Goal: Information Seeking & Learning: Learn about a topic

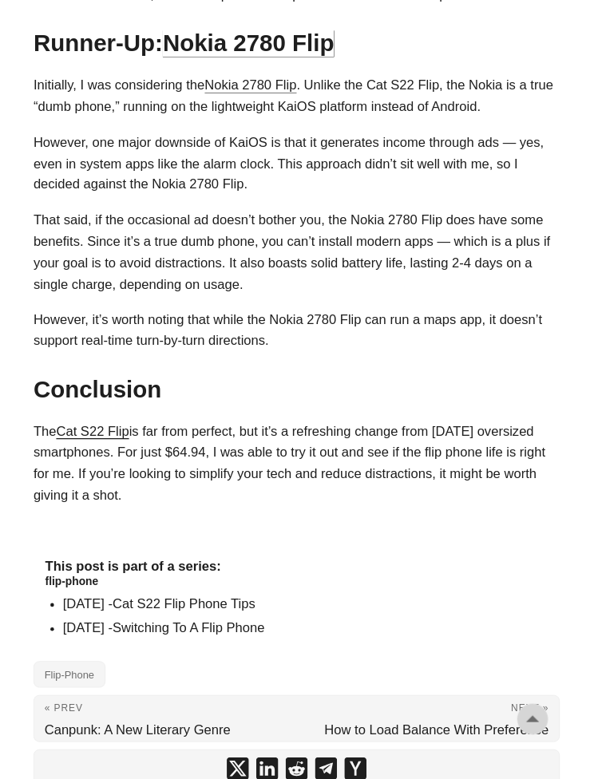
scroll to position [1710, 0]
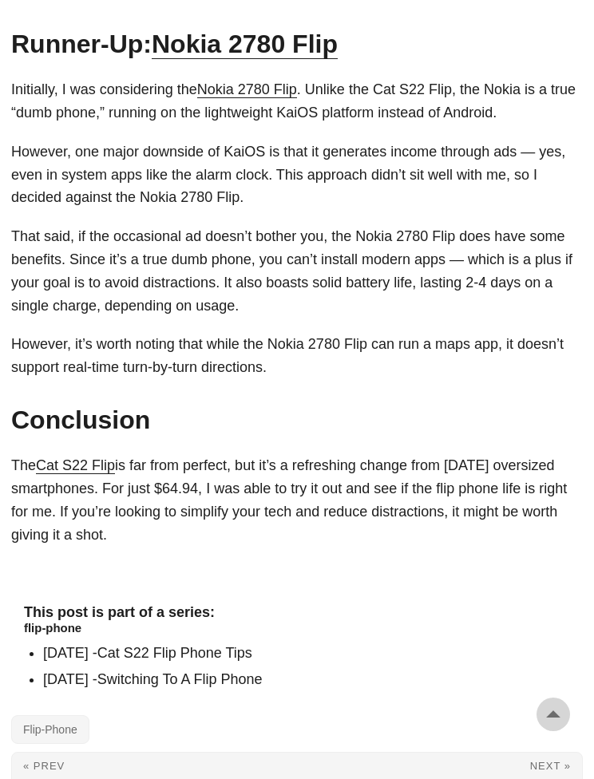
click at [263, 672] on link "Switching To A Flip Phone" at bounding box center [179, 680] width 165 height 16
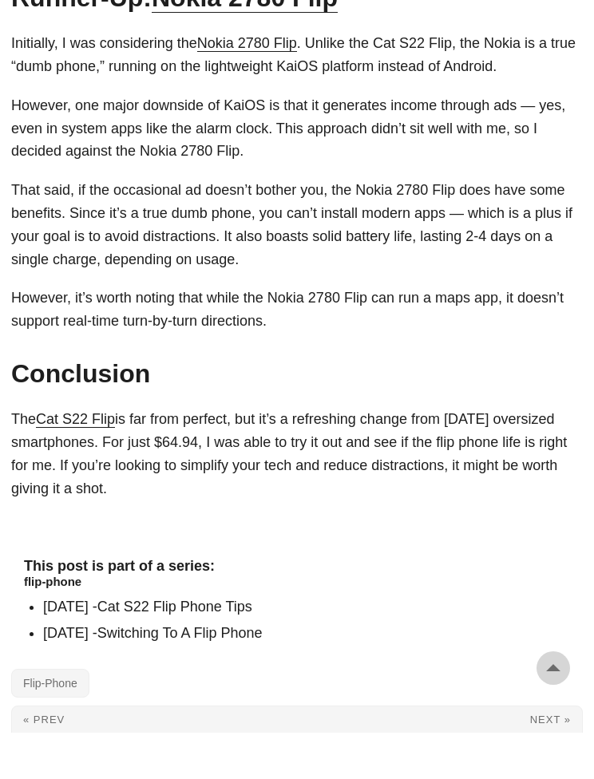
scroll to position [1777, 0]
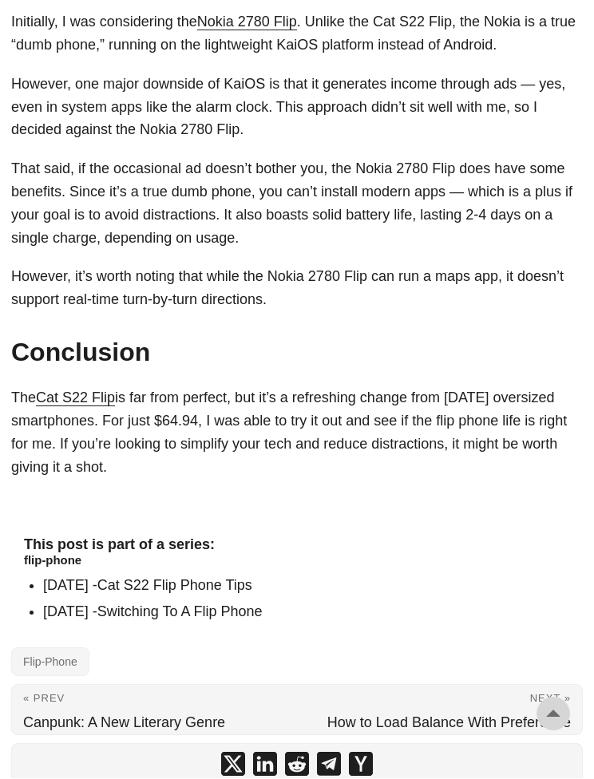
click at [252, 578] on link "Cat S22 Flip Phone Tips" at bounding box center [174, 586] width 155 height 16
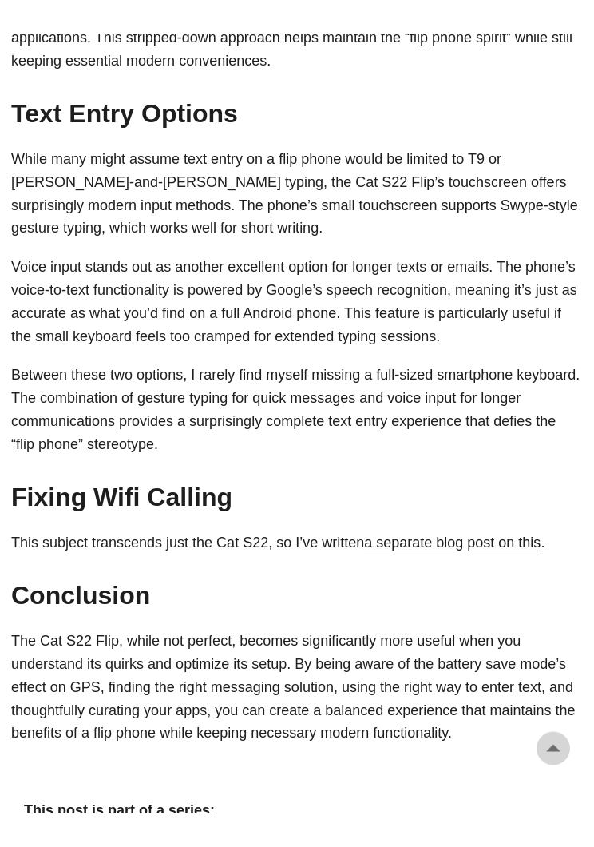
scroll to position [3547, 0]
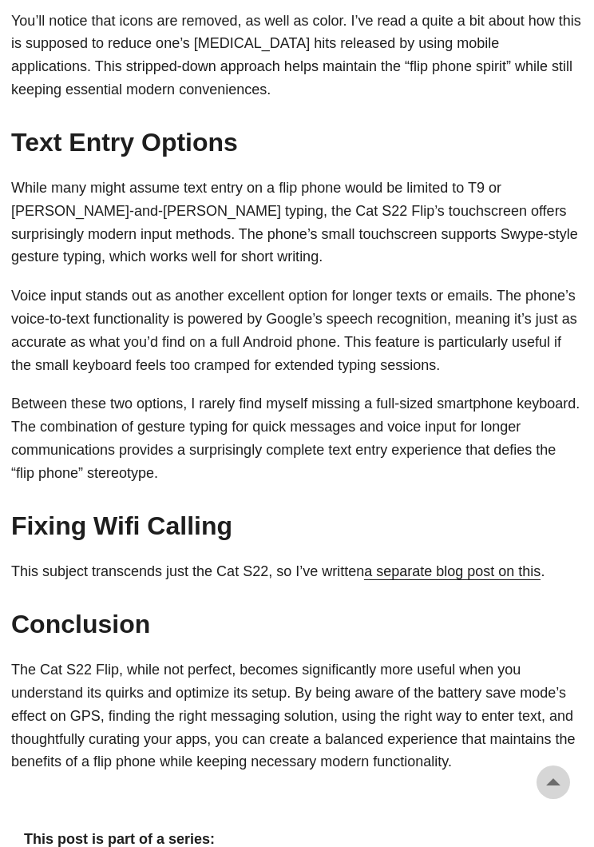
click at [522, 563] on link "a separate blog post on this" at bounding box center [452, 571] width 177 height 16
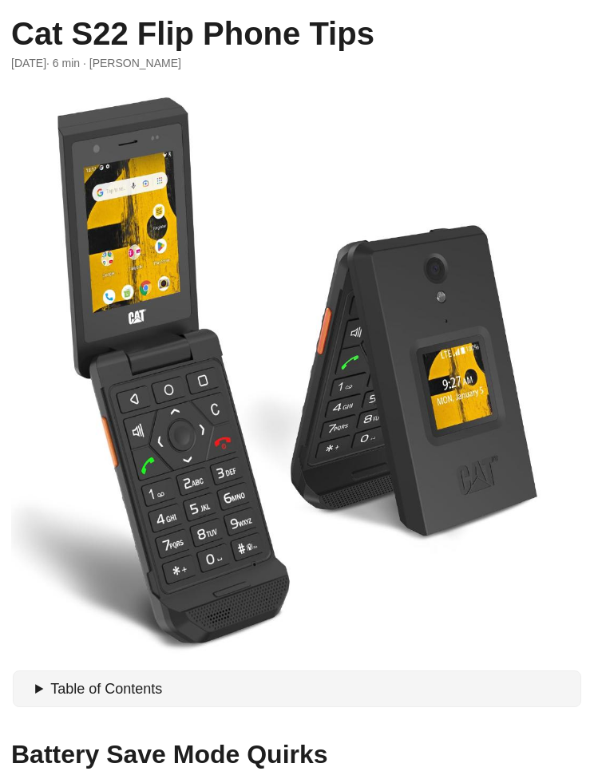
scroll to position [0, 0]
